Goal: Find specific page/section: Find specific page/section

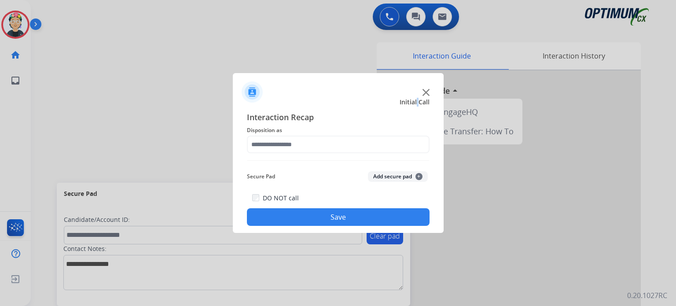
drag, startPoint x: 28, startPoint y: 231, endPoint x: 418, endPoint y: 100, distance: 411.6
click at [418, 100] on span "Initial Call" at bounding box center [415, 102] width 30 height 9
click at [430, 93] on div at bounding box center [338, 88] width 211 height 31
drag, startPoint x: 430, startPoint y: 93, endPoint x: 425, endPoint y: 92, distance: 5.4
click at [430, 93] on div at bounding box center [338, 88] width 211 height 31
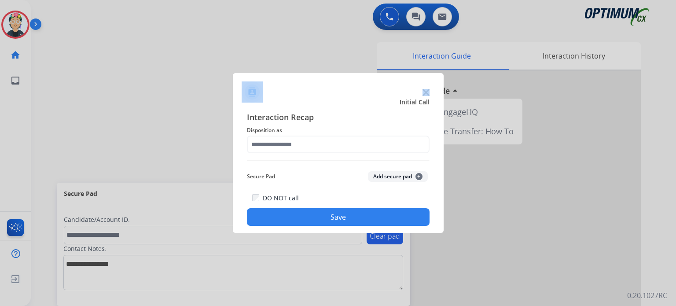
click at [424, 92] on img at bounding box center [426, 92] width 7 height 7
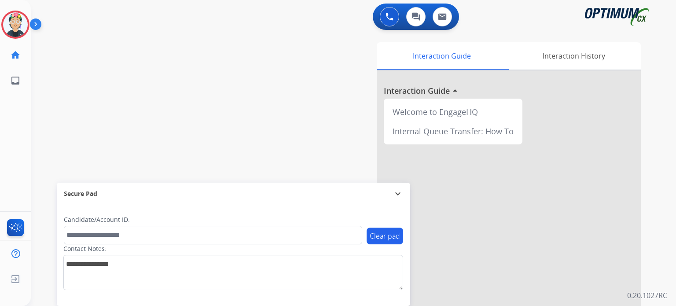
click at [423, 92] on div at bounding box center [509, 234] width 264 height 328
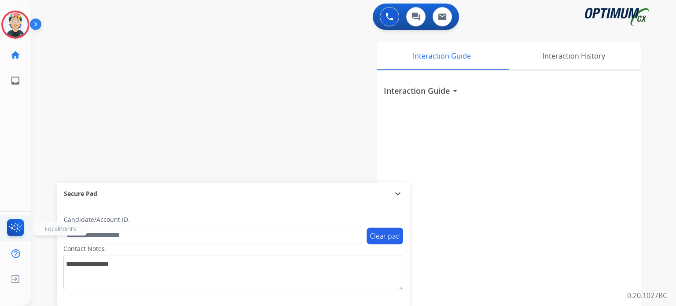
click at [9, 234] on img at bounding box center [15, 229] width 21 height 20
